Goal: Obtain resource: Obtain resource

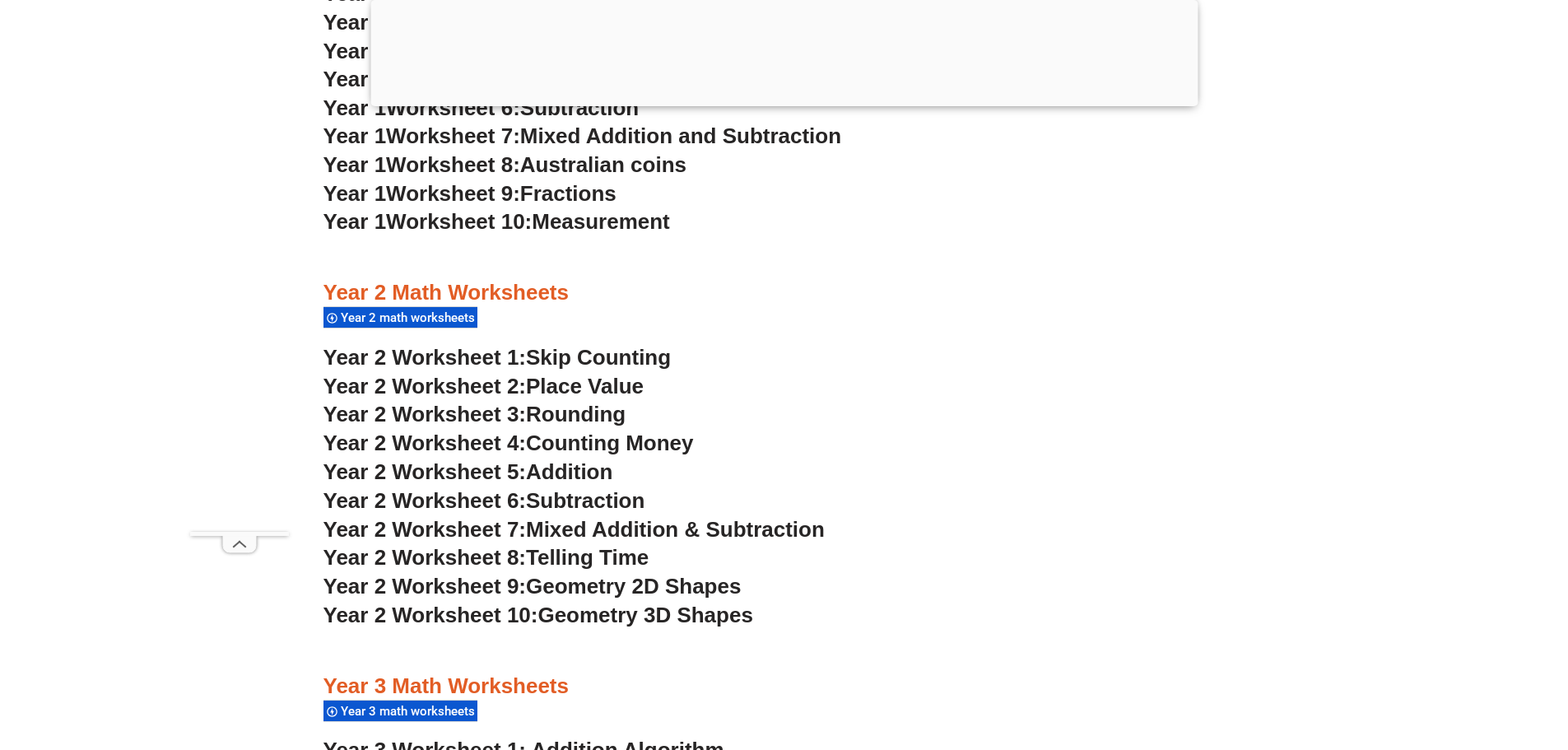
scroll to position [1894, 0]
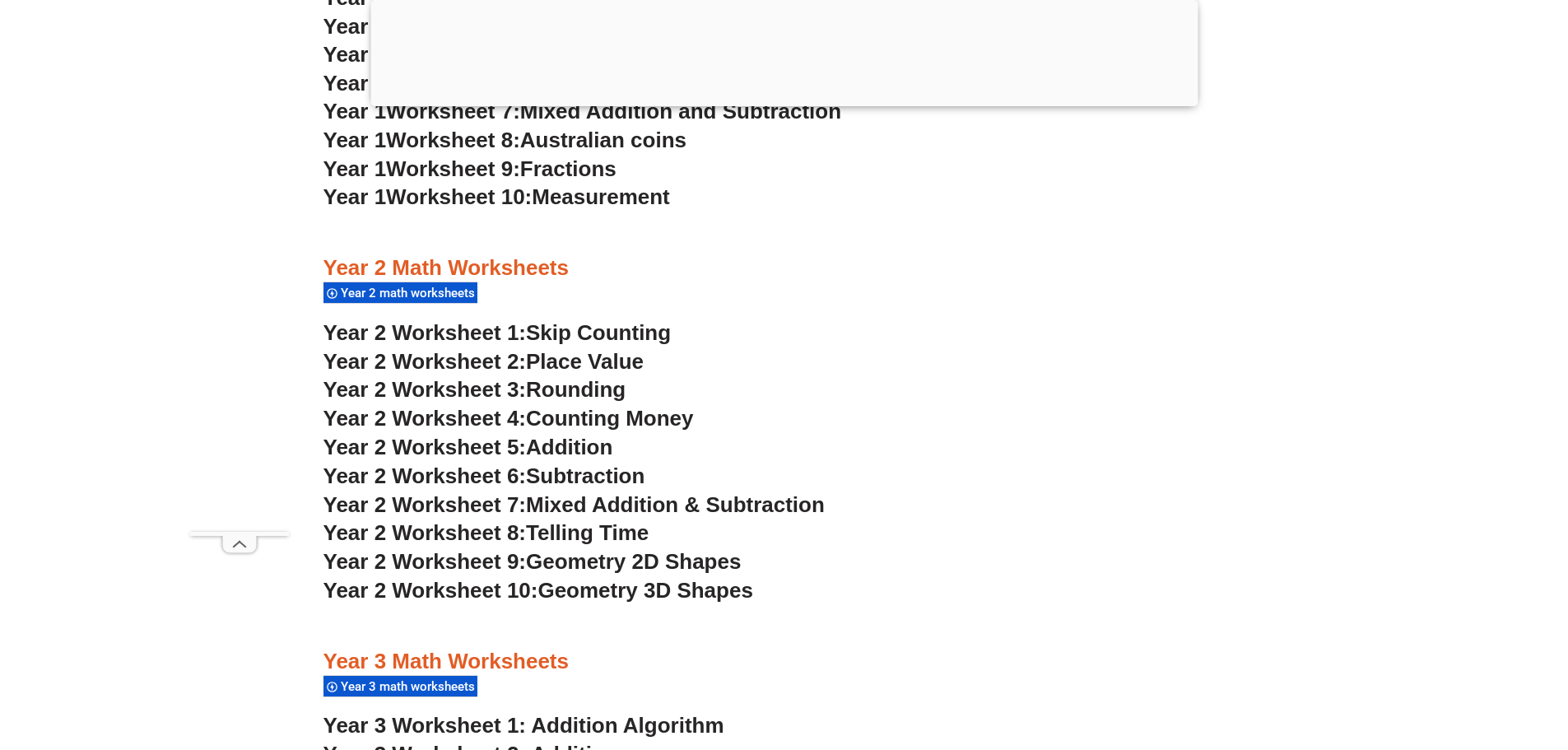
click at [527, 335] on span "Year 2 Worksheet 1:" at bounding box center [425, 332] width 203 height 25
click at [501, 357] on span "Year 2 Worksheet 2:" at bounding box center [425, 361] width 203 height 25
click at [539, 391] on span "Rounding" at bounding box center [575, 389] width 99 height 25
click at [511, 427] on span "Year 2 Worksheet 4:" at bounding box center [425, 418] width 203 height 25
click at [526, 449] on span "Year 2 Worksheet 5:" at bounding box center [425, 447] width 203 height 25
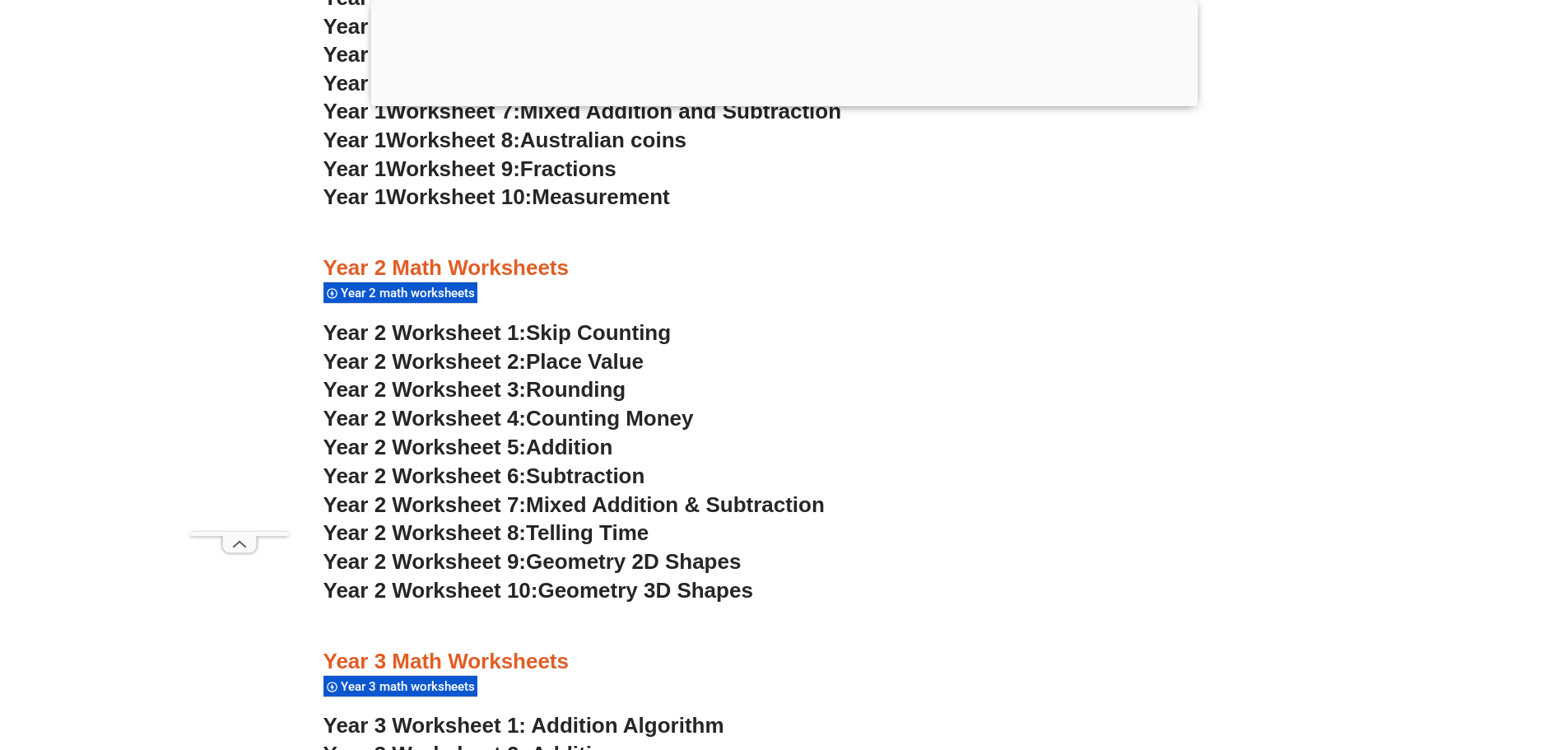
click at [441, 473] on span "Year 2 Worksheet 6:" at bounding box center [425, 475] width 203 height 25
click at [539, 506] on span "Mixed Addition & Subtraction" at bounding box center [675, 505] width 298 height 25
click at [499, 533] on span "Year 2 Worksheet 8:" at bounding box center [425, 532] width 203 height 25
click at [536, 559] on span "Geometry 2D Shapes" at bounding box center [633, 561] width 215 height 25
click at [479, 585] on span "Year 2 Worksheet 10:" at bounding box center [431, 590] width 215 height 25
